Goal: Information Seeking & Learning: Learn about a topic

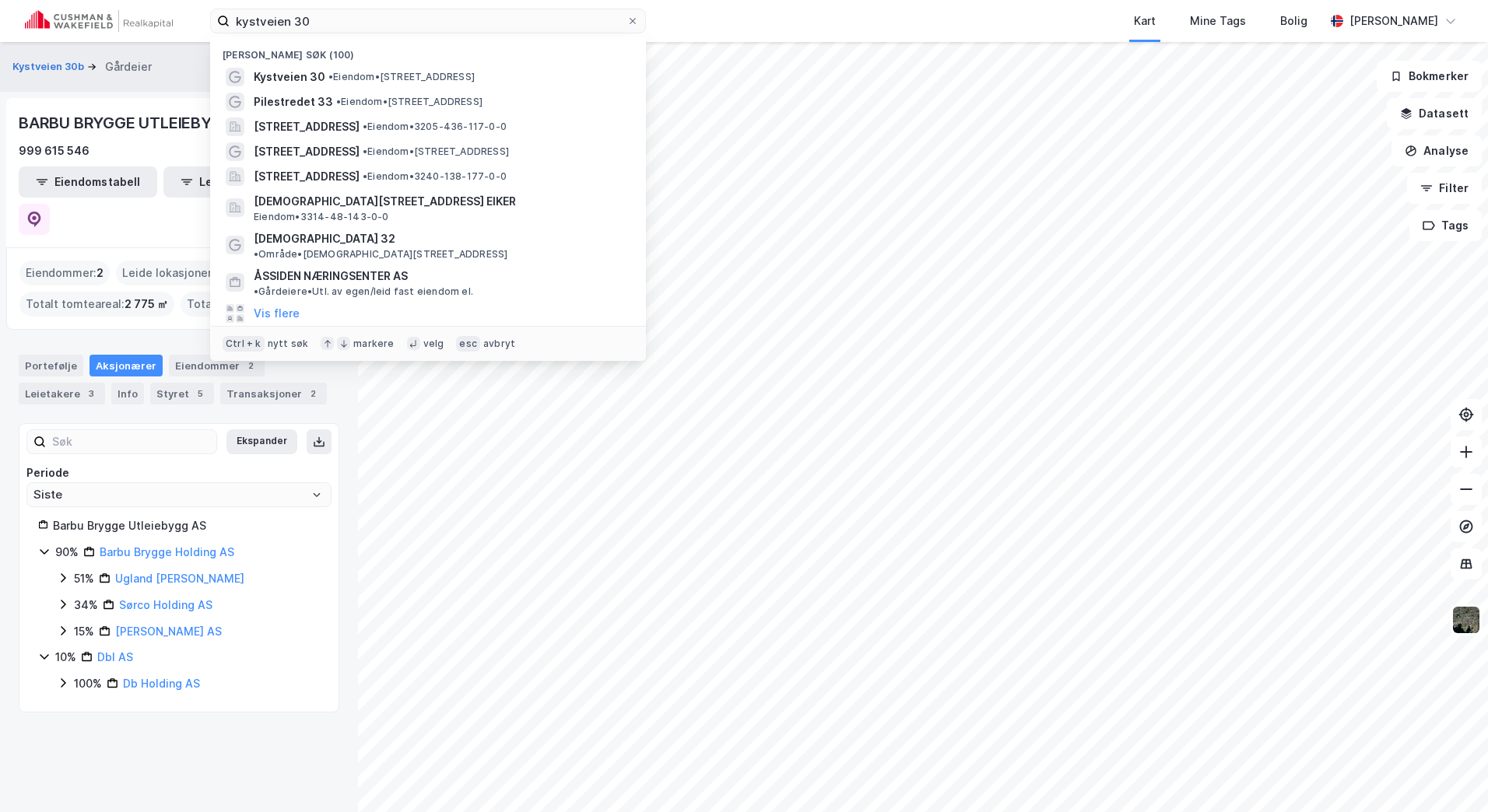
click at [32, 35] on div "kystveien 30 Nylige søk (100) Kystveien 30 • Eiendom • [STREET_ADDRESS] • Eiend…" at bounding box center [744, 21] width 1488 height 42
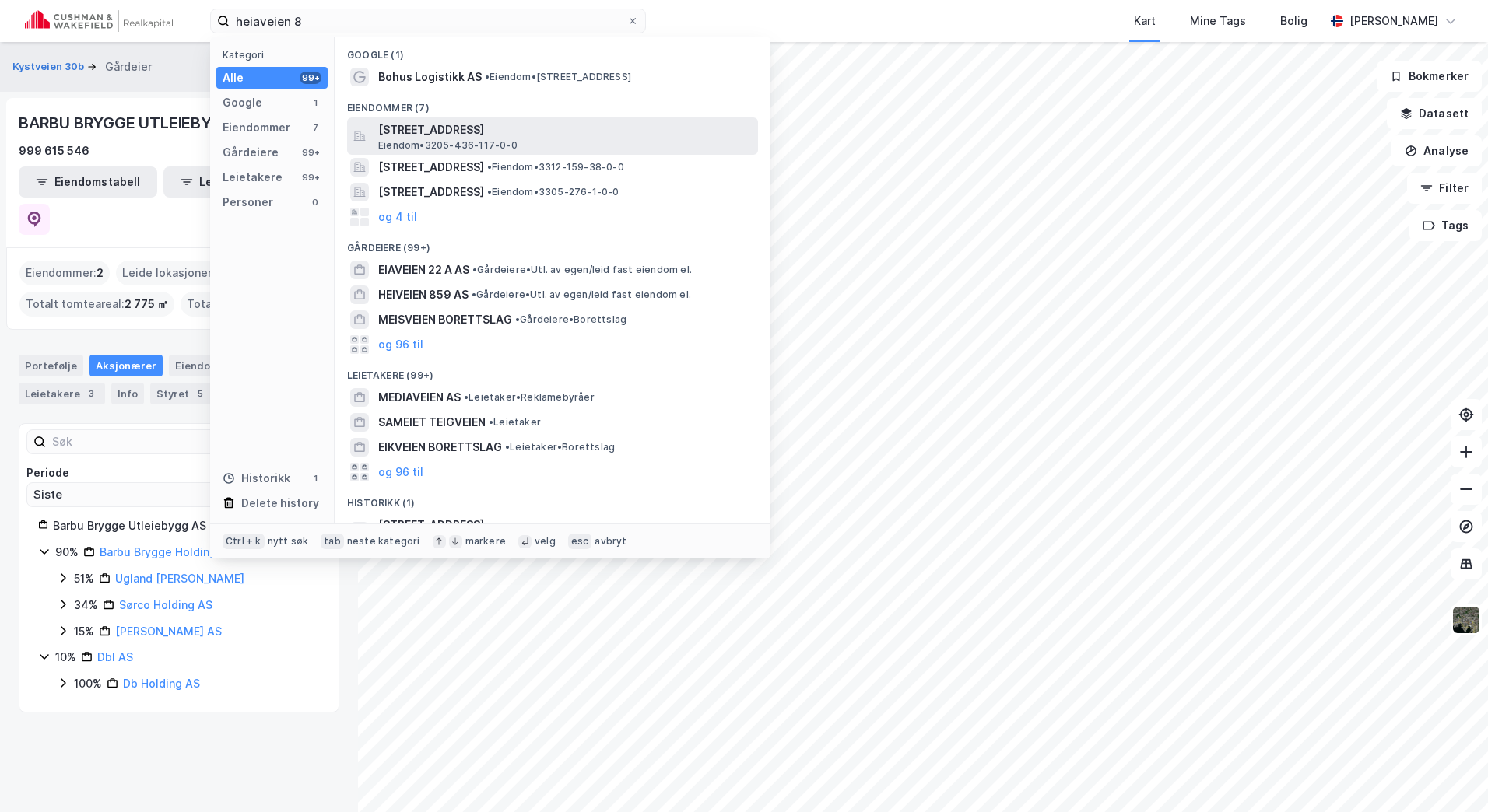
type input "heiaveien 8"
click at [501, 125] on span "[STREET_ADDRESS]" at bounding box center [565, 130] width 373 height 18
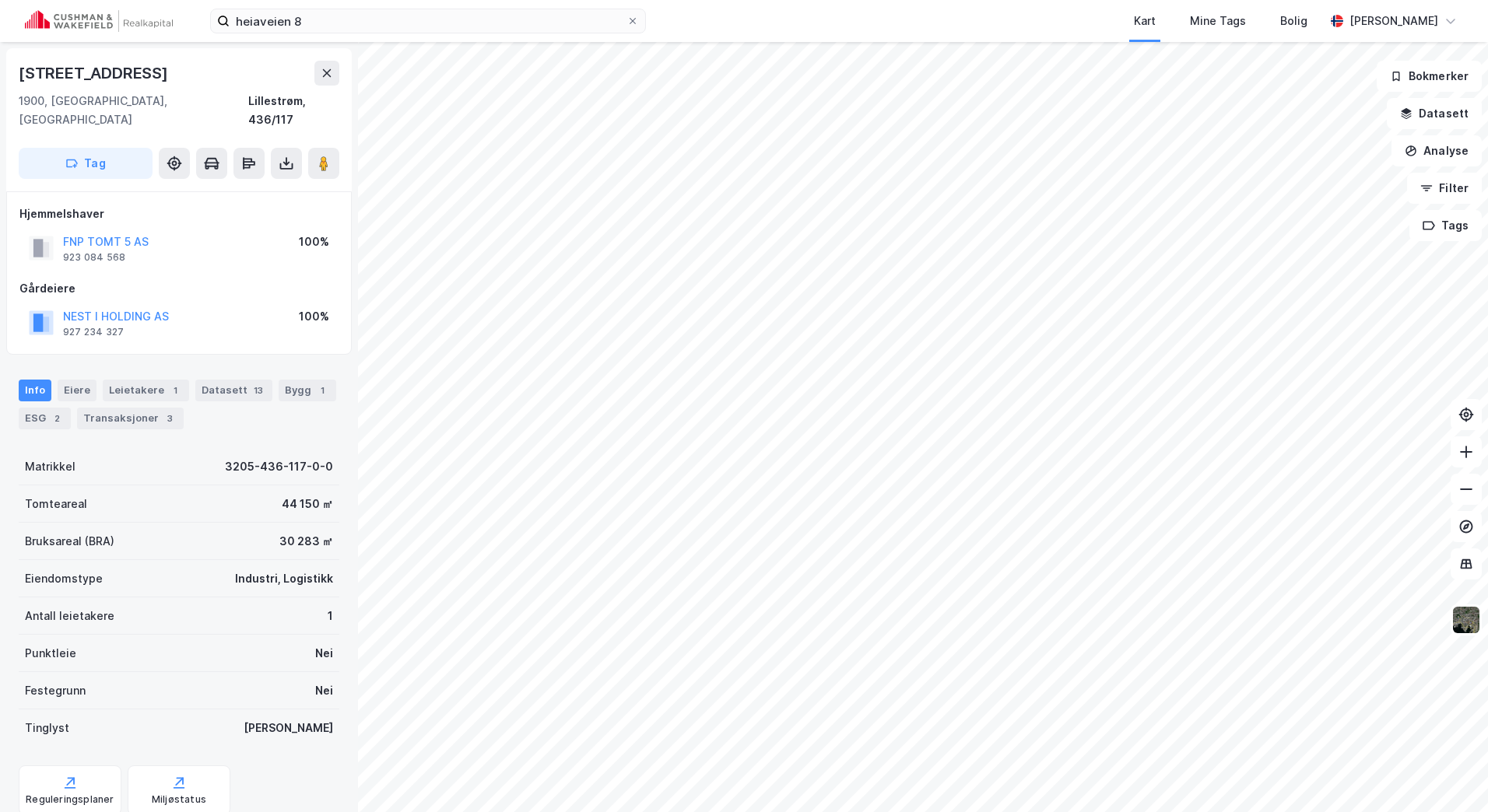
scroll to position [35, 0]
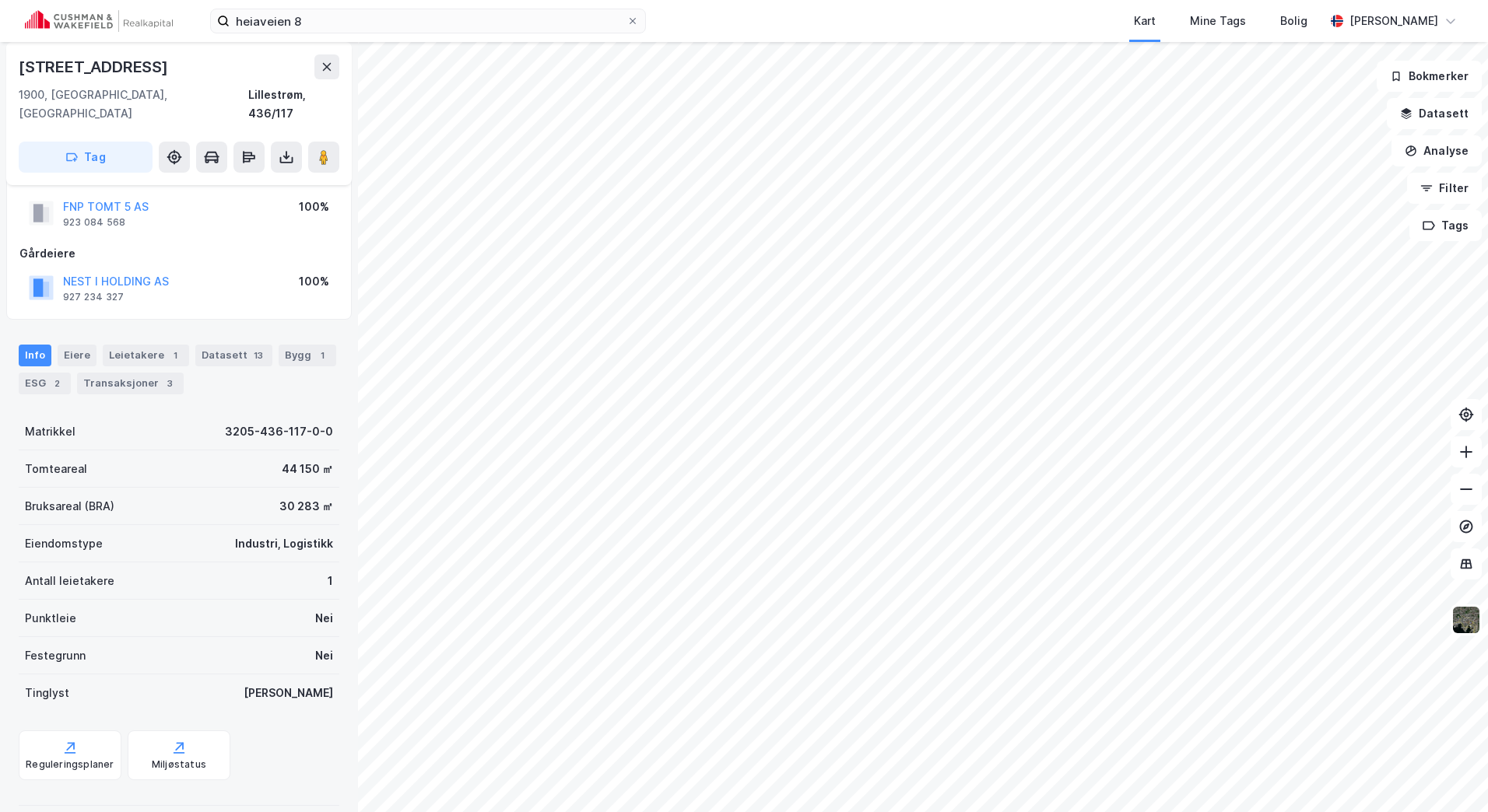
click at [17, 366] on div "Info [PERSON_NAME] 1 Datasett 13 Bygg 1 ESG 2 Transaksjoner 3" at bounding box center [178, 363] width 358 height 74
drag, startPoint x: 17, startPoint y: 366, endPoint x: 29, endPoint y: 361, distance: 13.0
click at [28, 372] on div "ESG 2" at bounding box center [44, 383] width 52 height 22
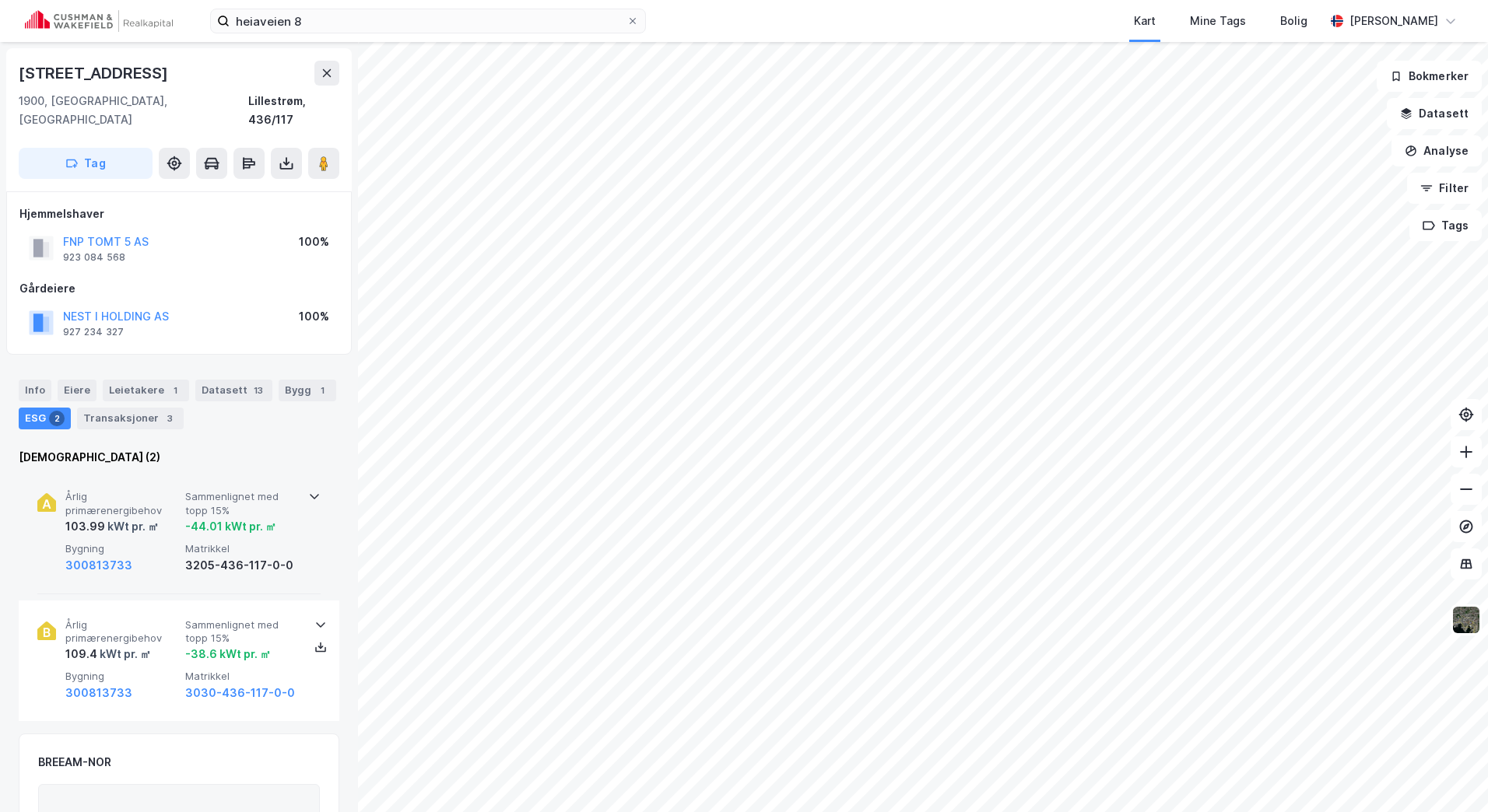
click at [274, 490] on span "Sammenlignet med topp 15%" at bounding box center [242, 504] width 114 height 28
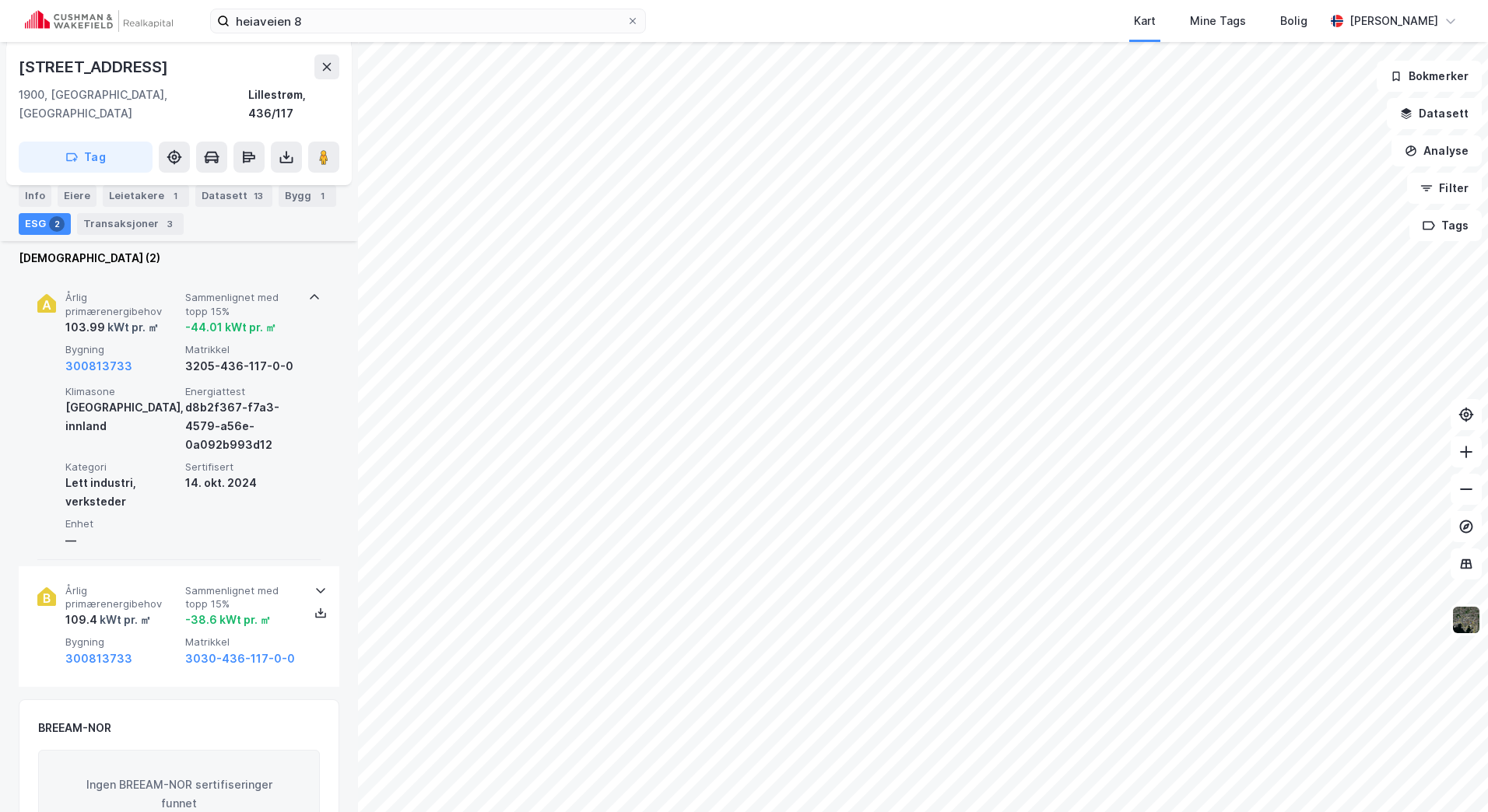
scroll to position [234, 0]
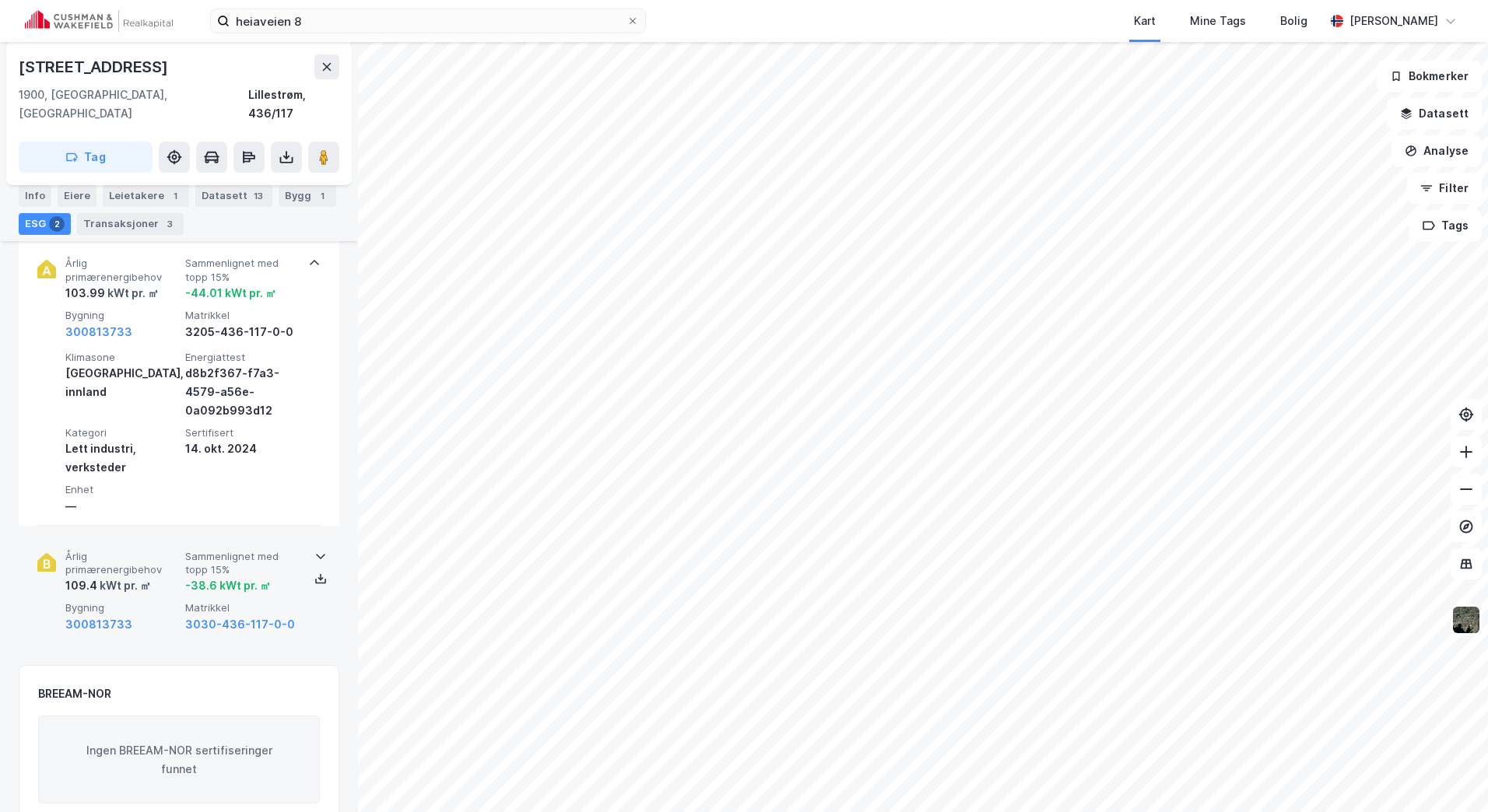
click at [277, 554] on span "Sammenlignet med topp 15%" at bounding box center [242, 564] width 114 height 28
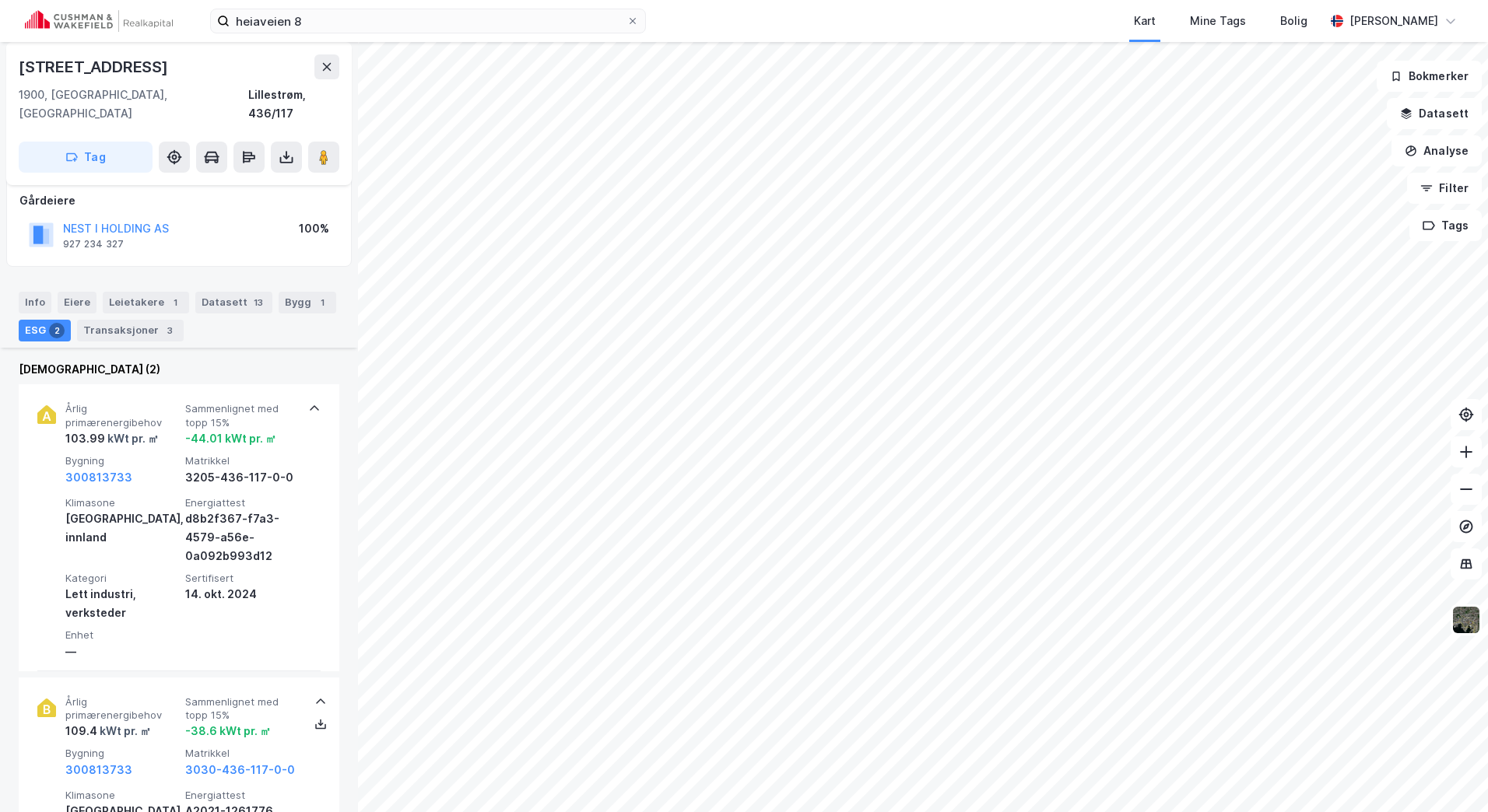
scroll to position [78, 0]
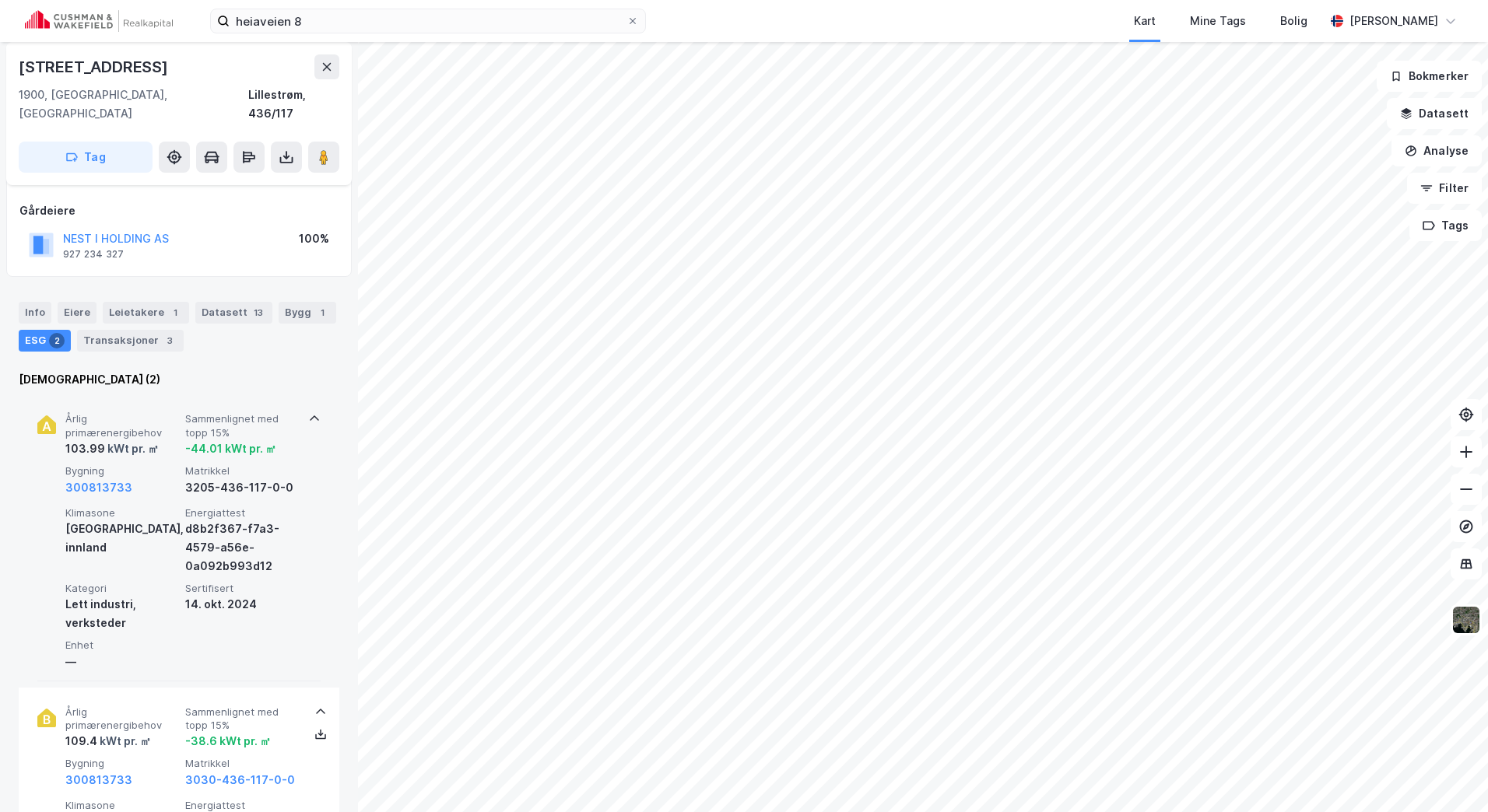
click at [144, 412] on span "Årlig primærenergibehov" at bounding box center [122, 426] width 114 height 28
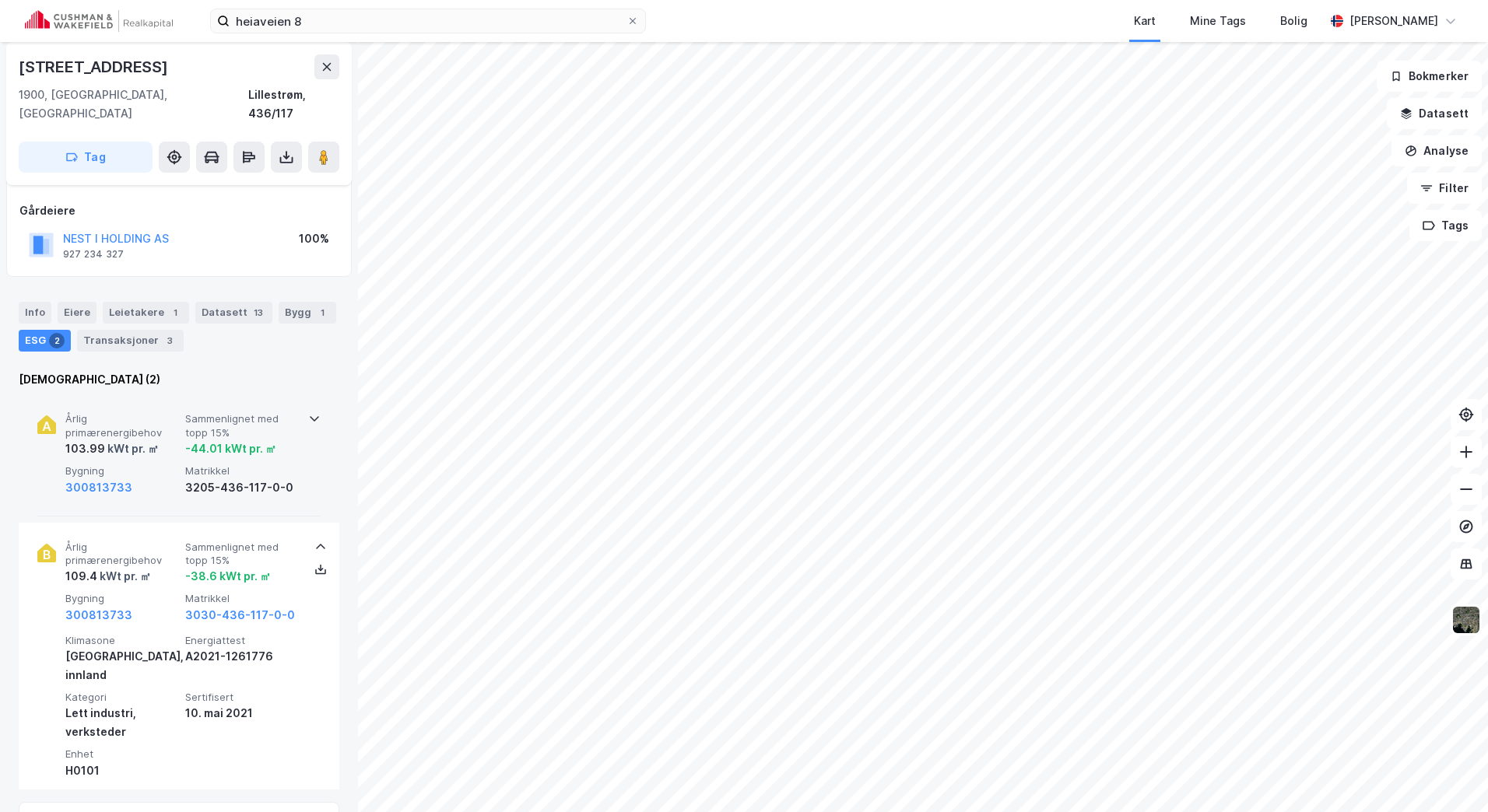
click at [153, 412] on span "Årlig primærenergibehov" at bounding box center [122, 426] width 114 height 28
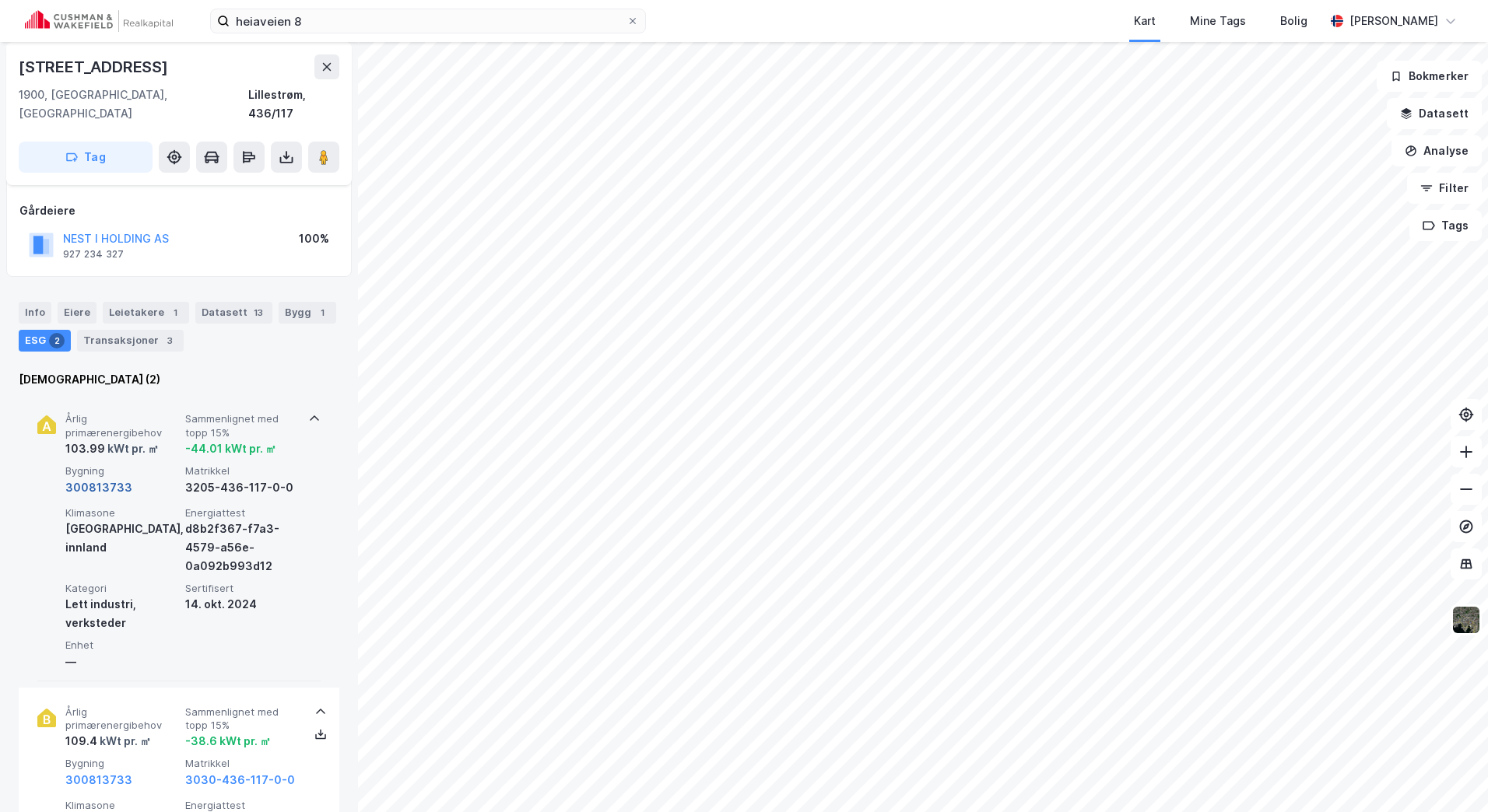
click at [104, 478] on button "300813733" at bounding box center [98, 487] width 67 height 18
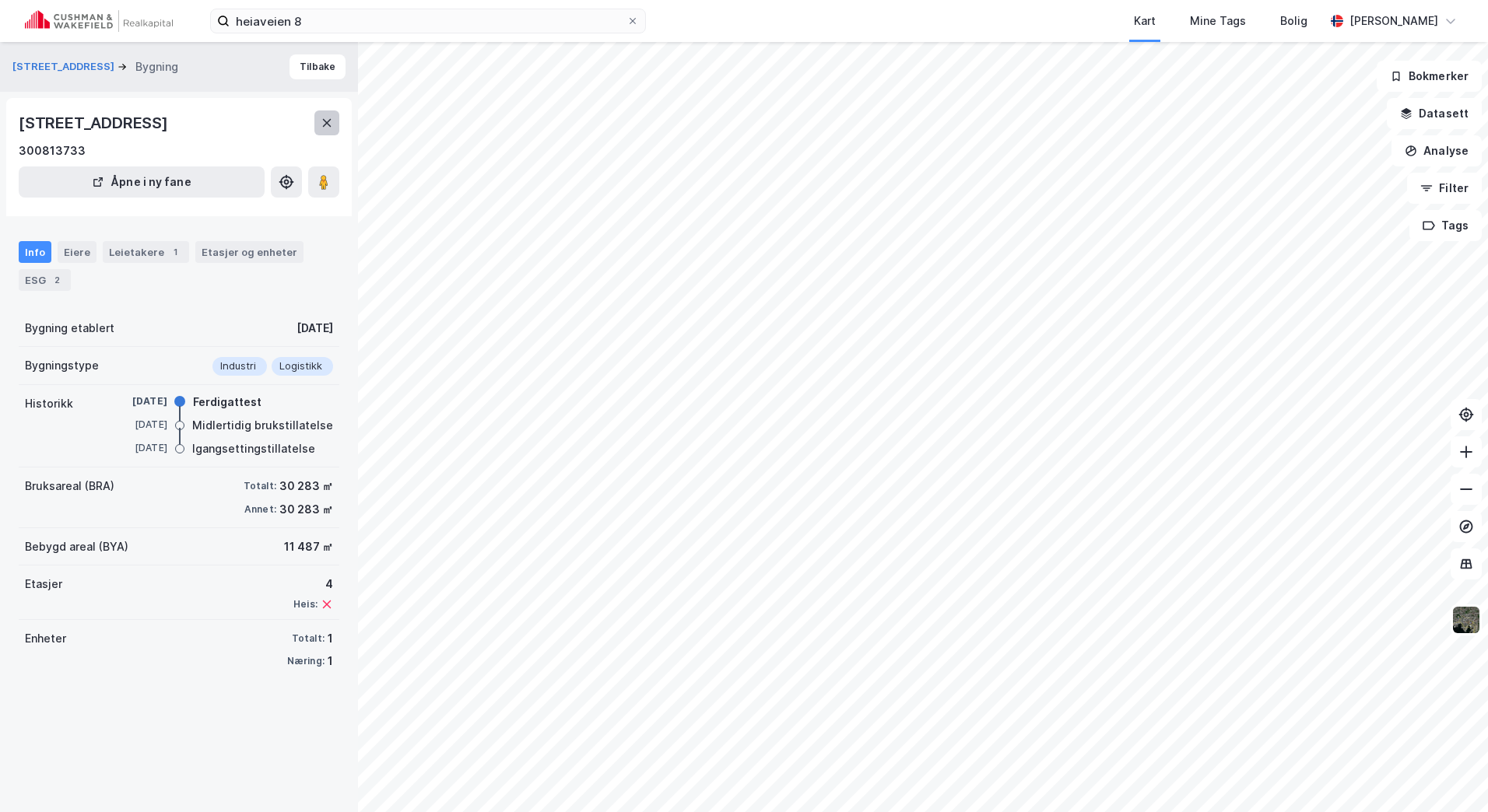
click at [328, 114] on button at bounding box center [326, 122] width 25 height 25
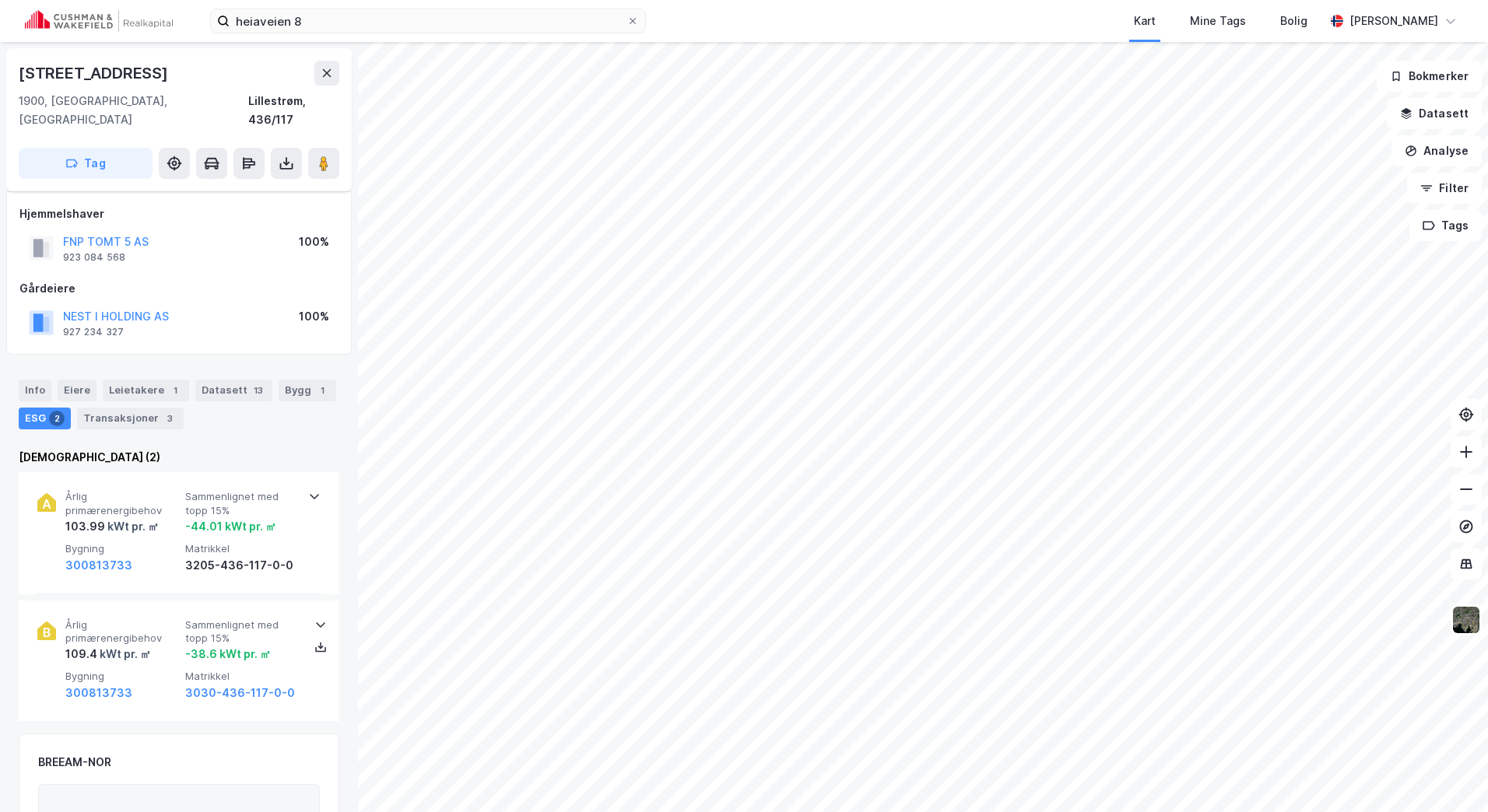
scroll to position [78, 0]
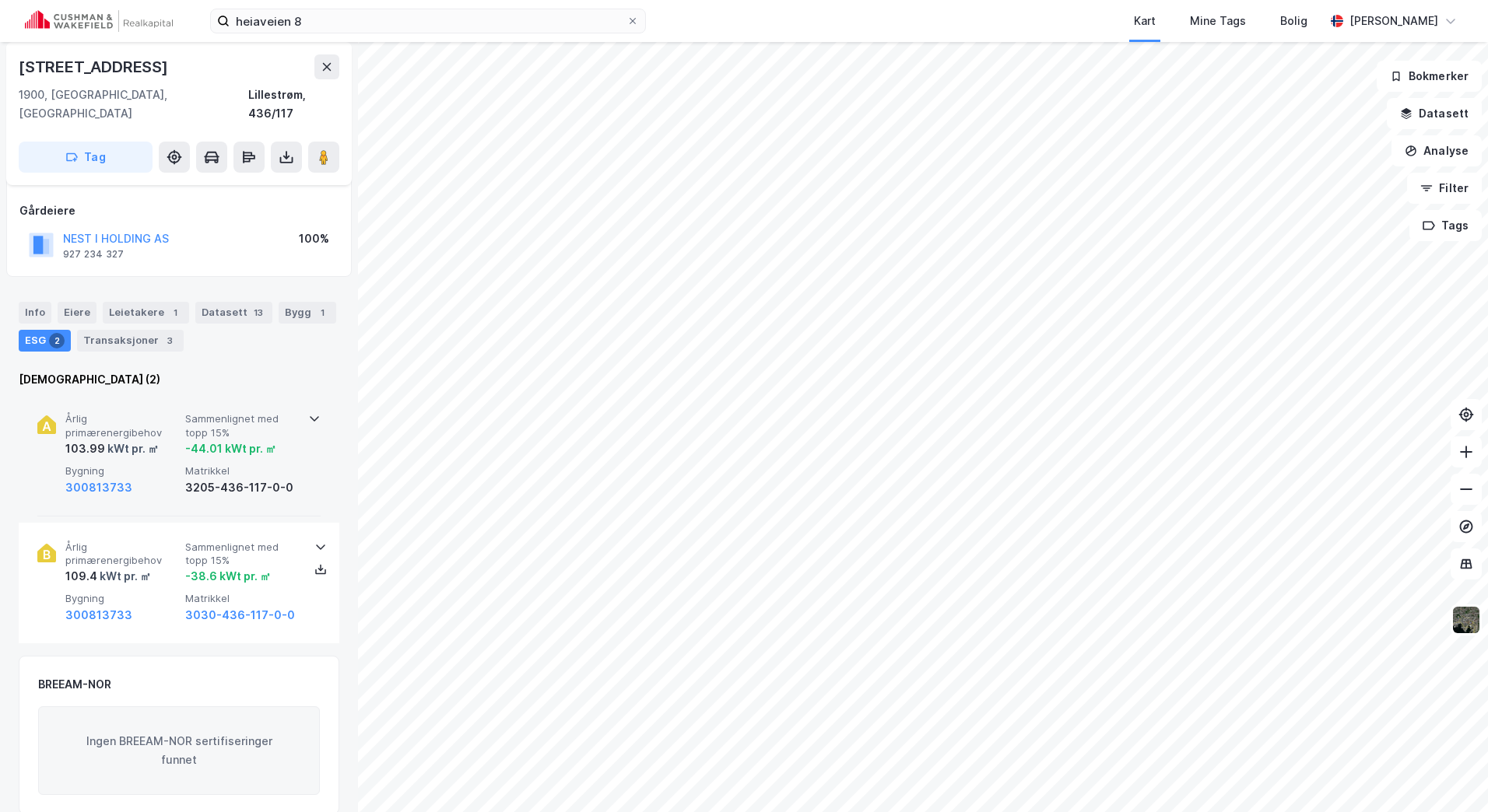
click at [266, 478] on div "3205-436-117-0-0" at bounding box center [242, 487] width 114 height 18
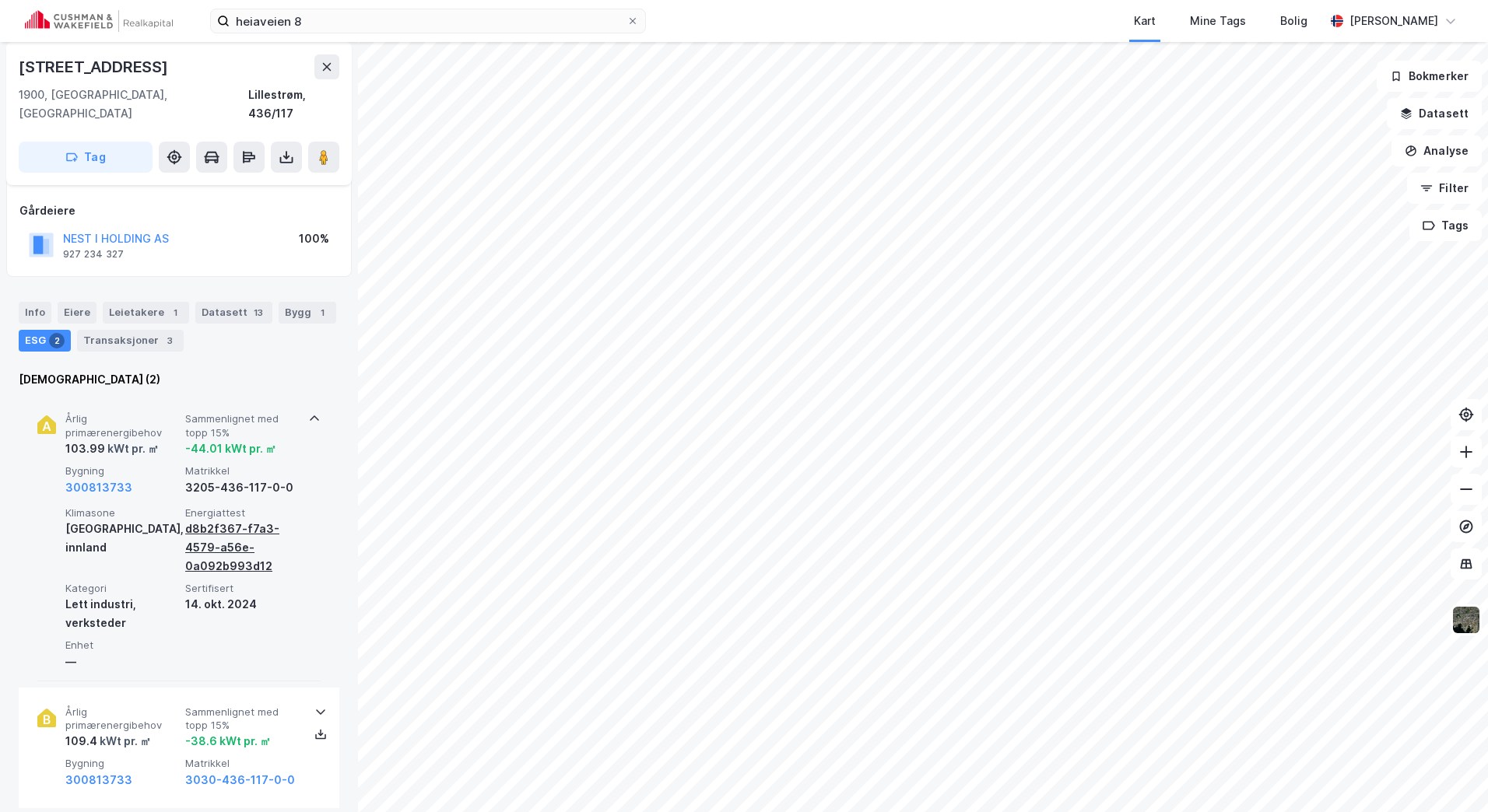
click at [232, 539] on div "d8b2f367-f7a3-4579-a56e-0a092b993d12" at bounding box center [242, 547] width 114 height 56
click at [258, 688] on div "Årlig primærenergibehov 109.4 kWt pr. ㎡ Sammenlignet med topp 15% -38.6 kWt pr.…" at bounding box center [179, 748] width 283 height 120
click at [258, 440] on div "-44.01 kWt pr. ㎡" at bounding box center [230, 449] width 91 height 18
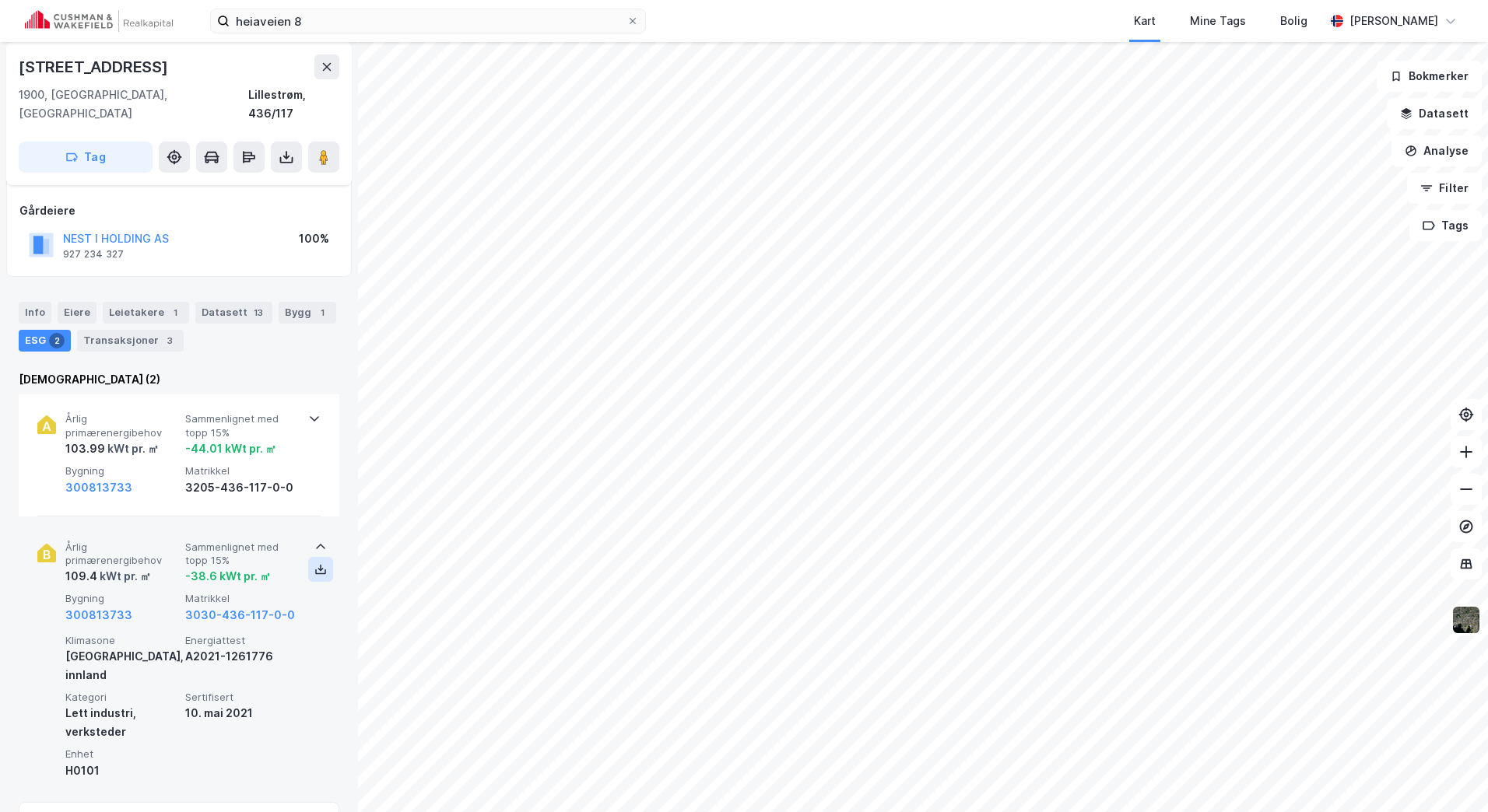
click at [315, 564] on icon at bounding box center [321, 570] width 13 height 13
